Goal: Transaction & Acquisition: Purchase product/service

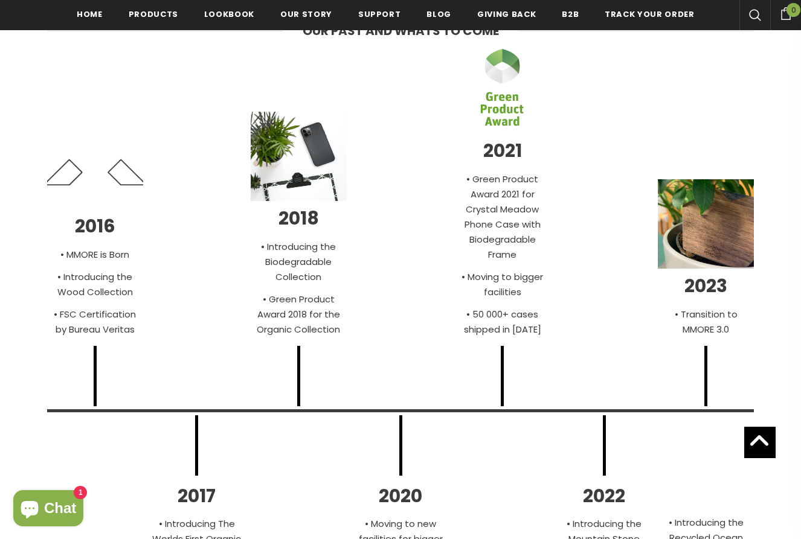
scroll to position [3445, 0]
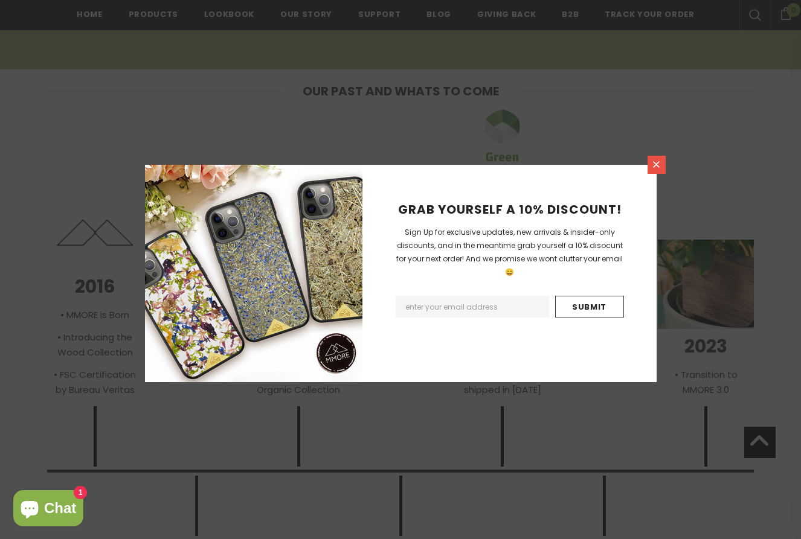
drag, startPoint x: 656, startPoint y: 162, endPoint x: 650, endPoint y: 156, distance: 7.7
click at [658, 162] on icon at bounding box center [656, 164] width 10 height 10
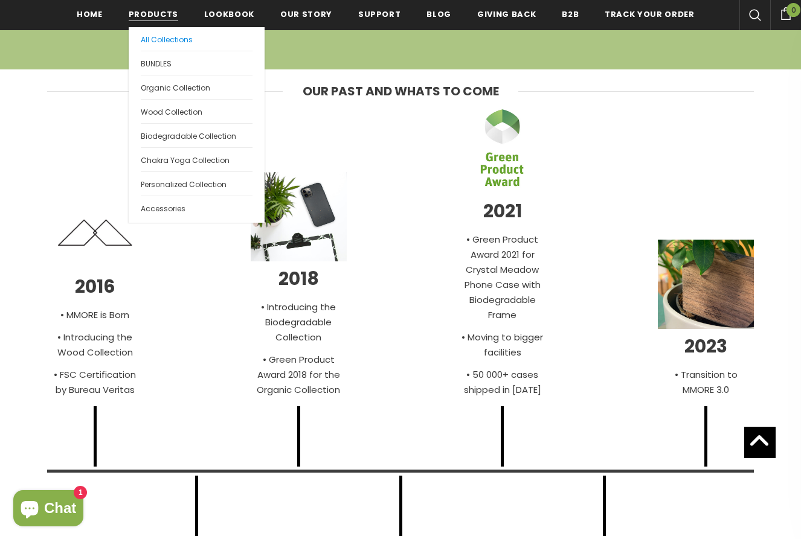
click at [144, 36] on span "All Collections" at bounding box center [167, 39] width 52 height 10
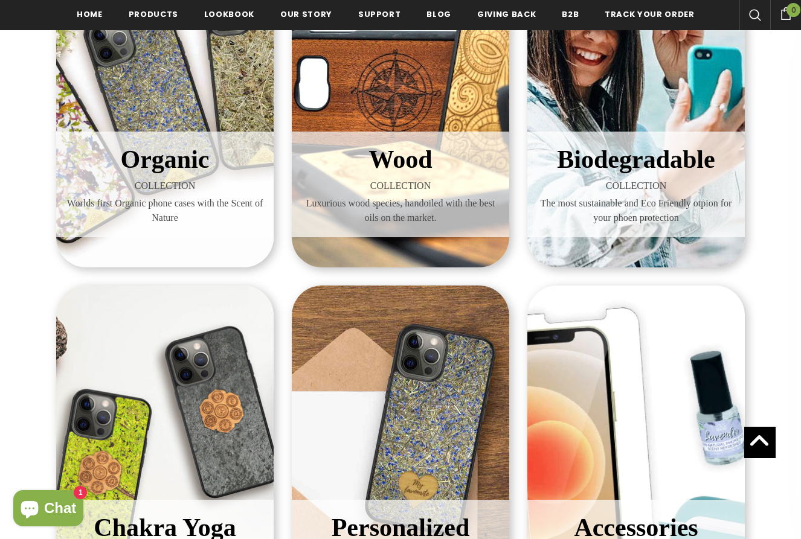
scroll to position [187, 0]
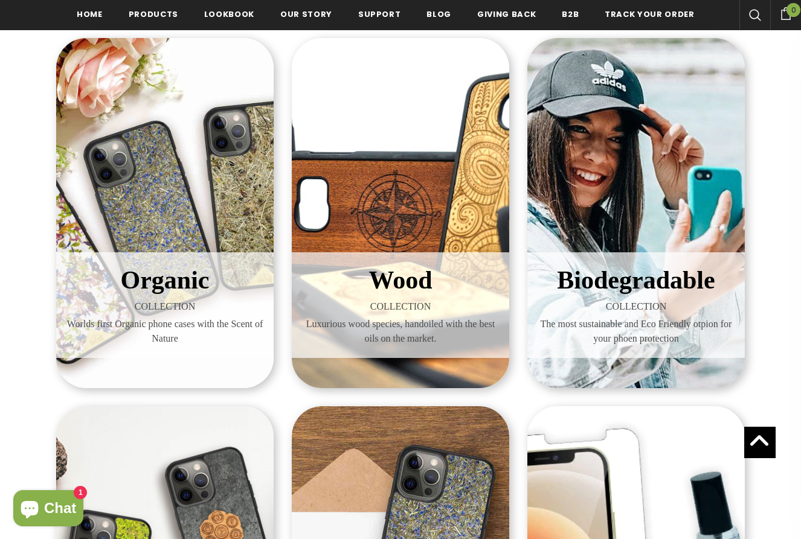
click at [694, 195] on div "Biodegradable COLLECTION The most sustainable and Eco Friendly otpion for your …" at bounding box center [635, 213] width 217 height 350
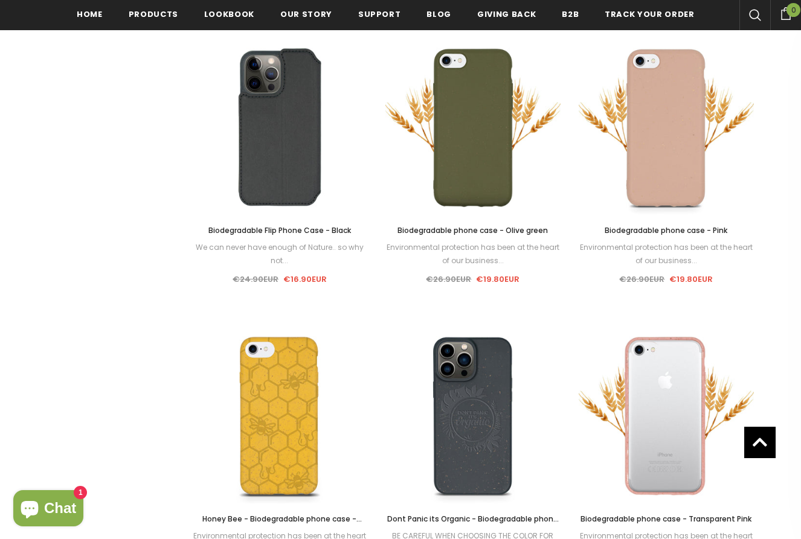
scroll to position [788, 0]
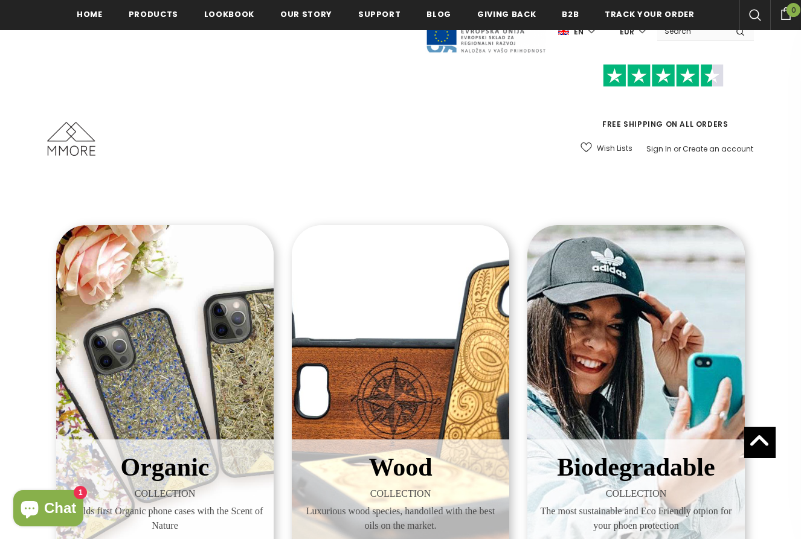
scroll to position [187, 0]
